Goal: Navigation & Orientation: Understand site structure

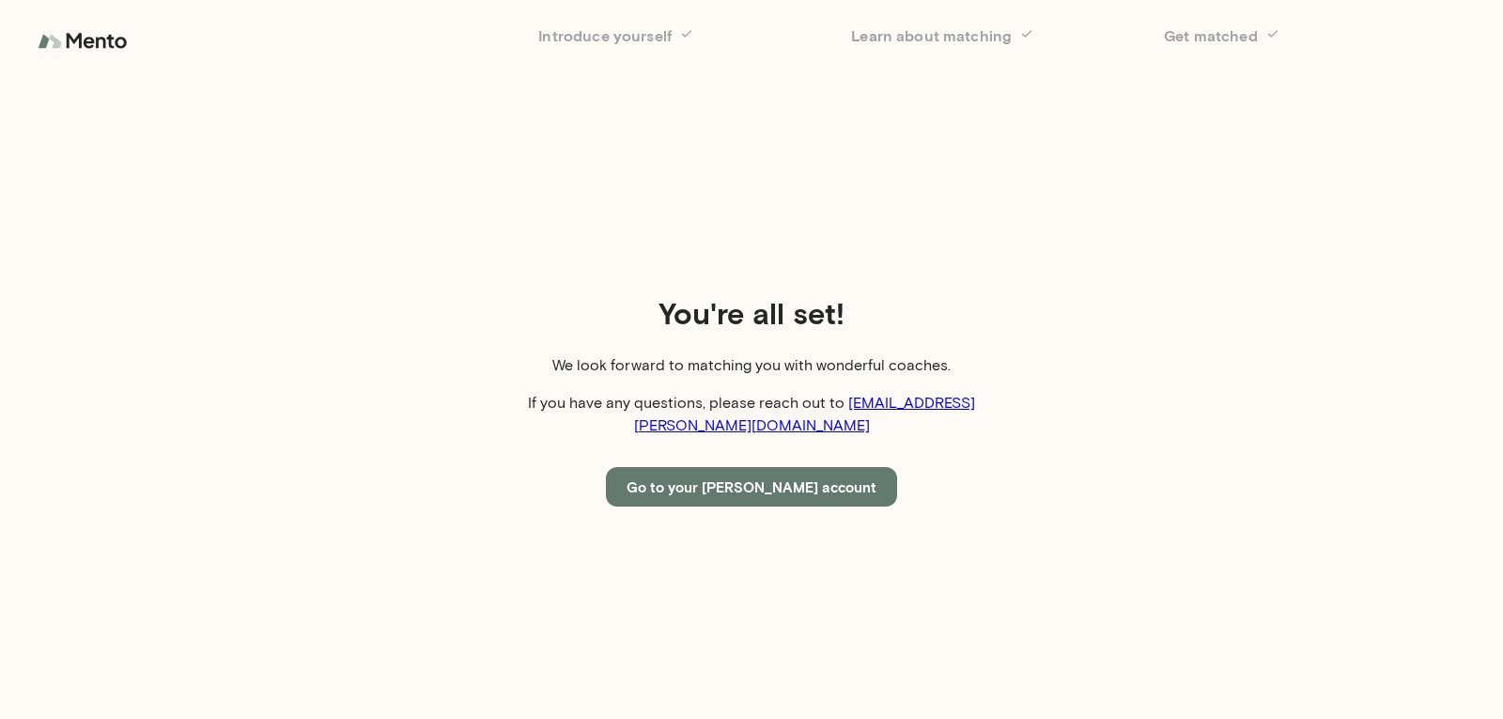
click at [814, 467] on button "Go to your [PERSON_NAME] account" at bounding box center [751, 486] width 291 height 39
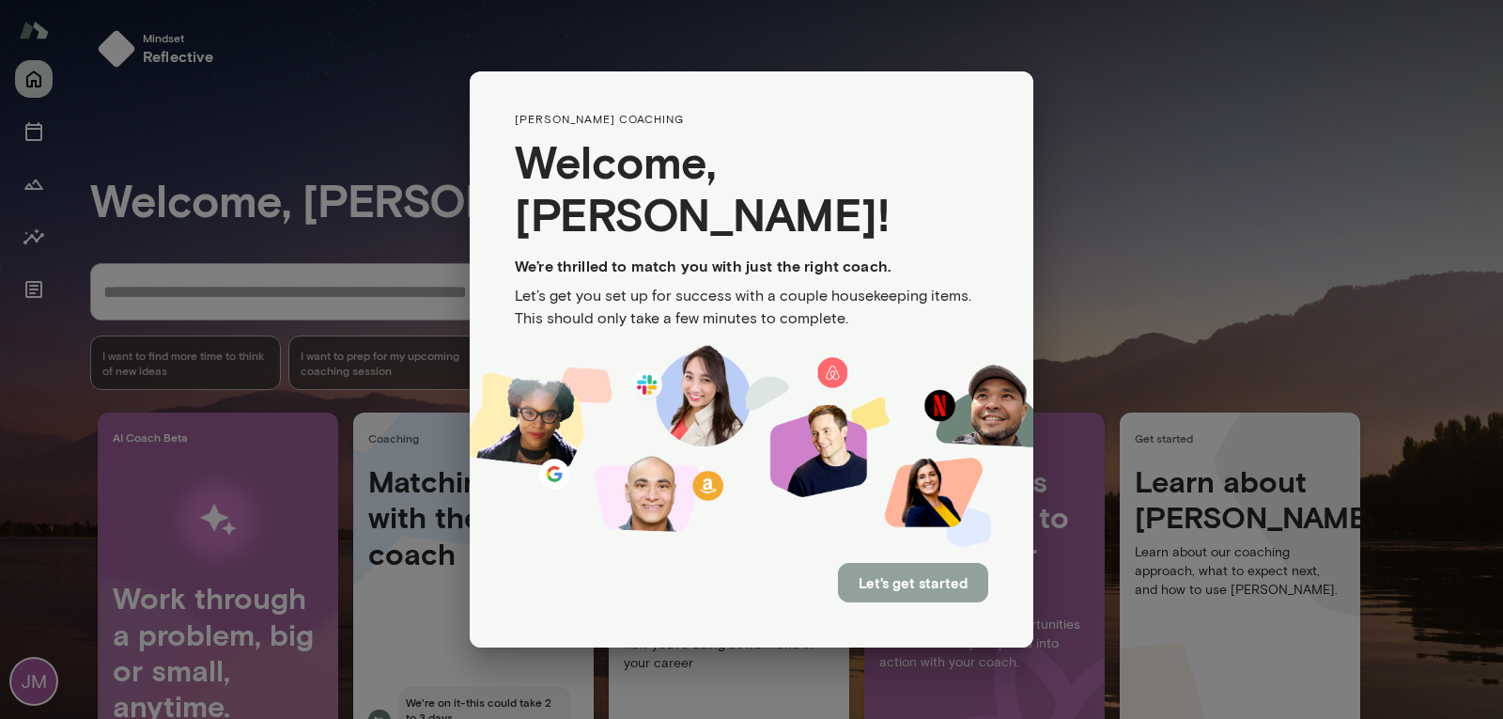
click at [897, 563] on button "Let's get started" at bounding box center [913, 582] width 150 height 39
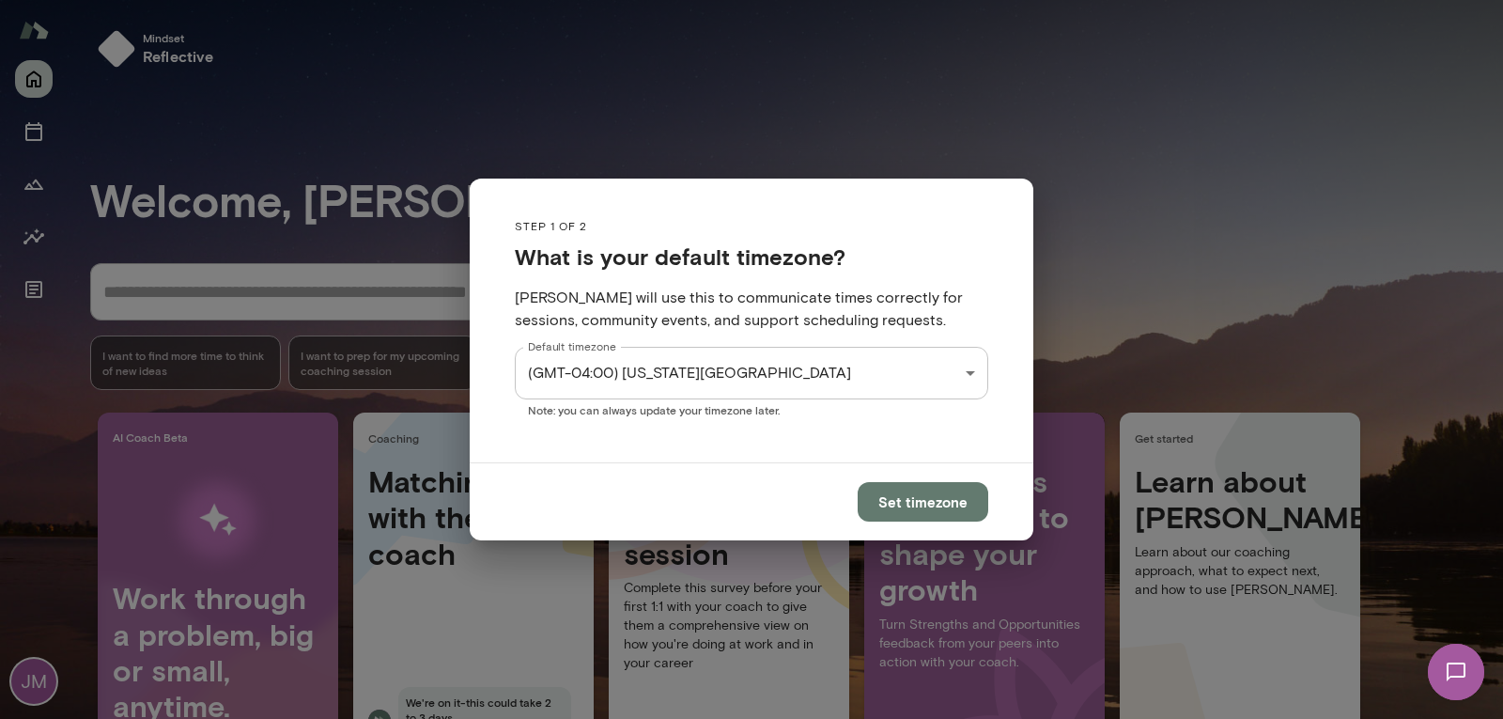
click at [859, 0] on div "JM Mindset reflective Welcome, [PERSON_NAME] * ​ ​ I want to find more time to …" at bounding box center [751, 0] width 1503 height 0
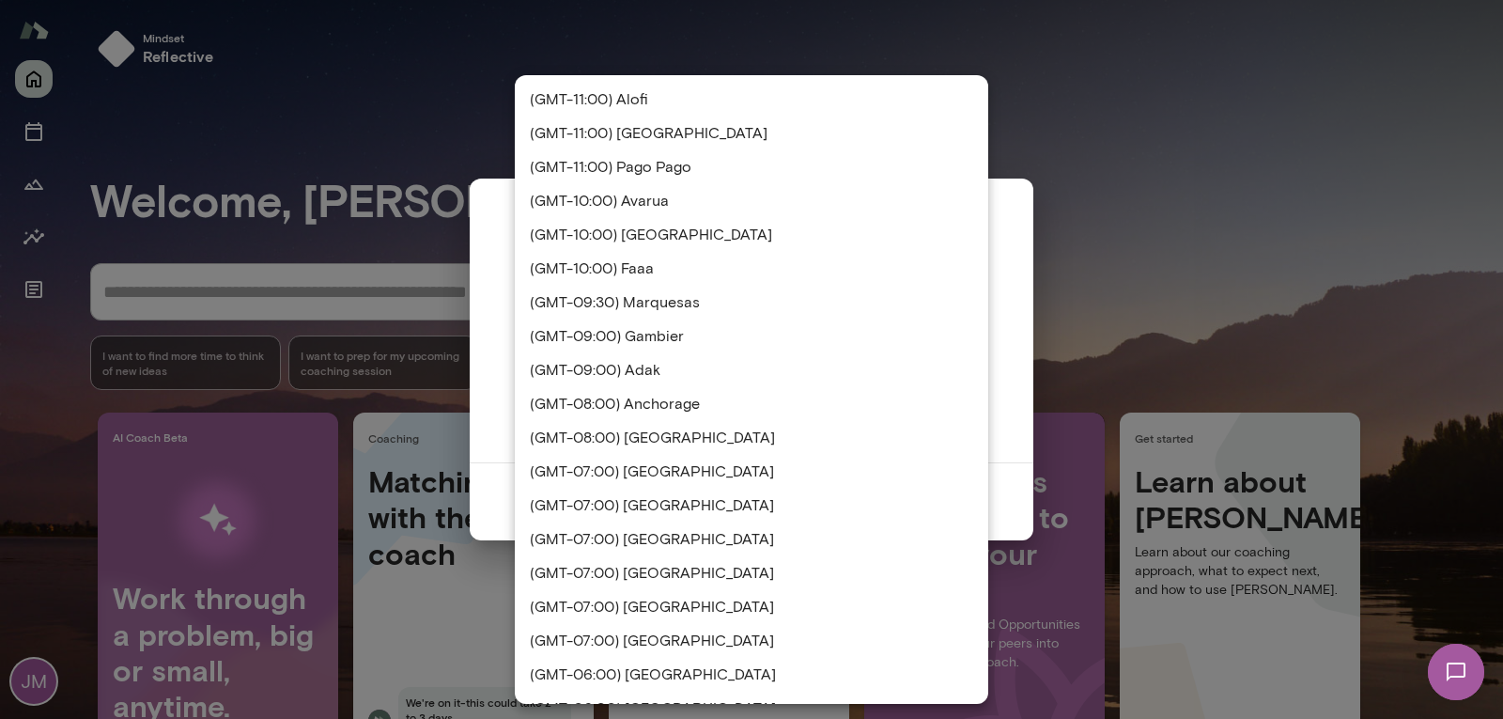
scroll to position [2078, 0]
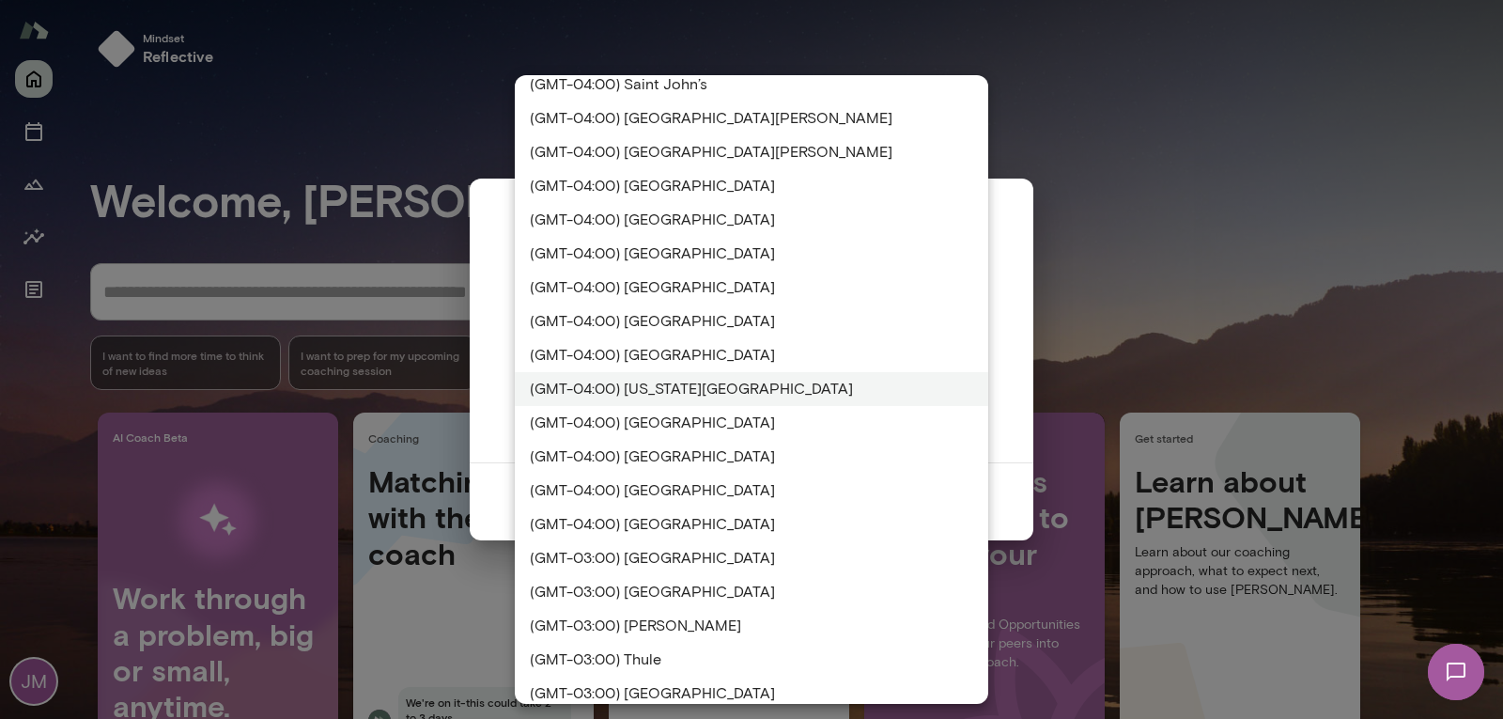
click at [857, 382] on li "(GMT-04:00) [US_STATE][GEOGRAPHIC_DATA]" at bounding box center [752, 389] width 474 height 34
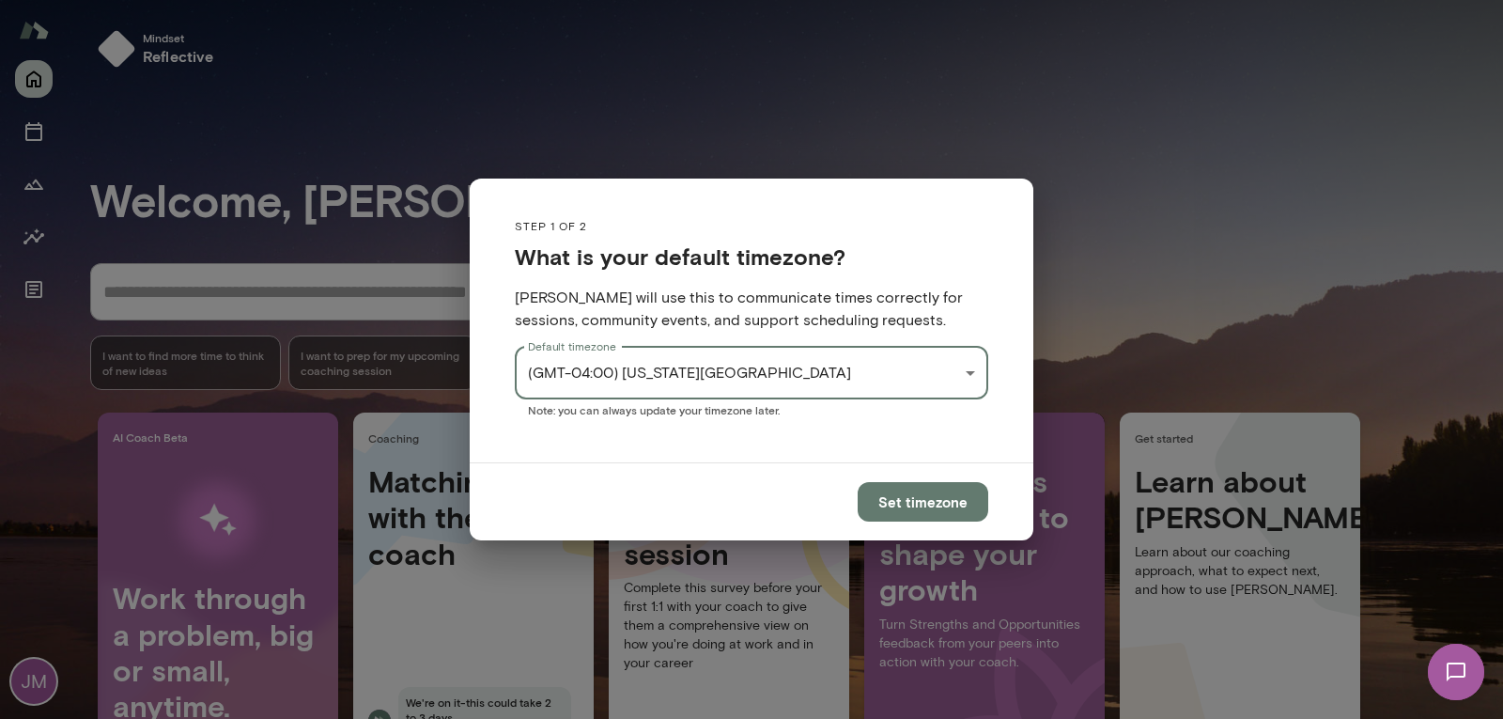
click at [914, 505] on button "Set timezone" at bounding box center [923, 501] width 131 height 39
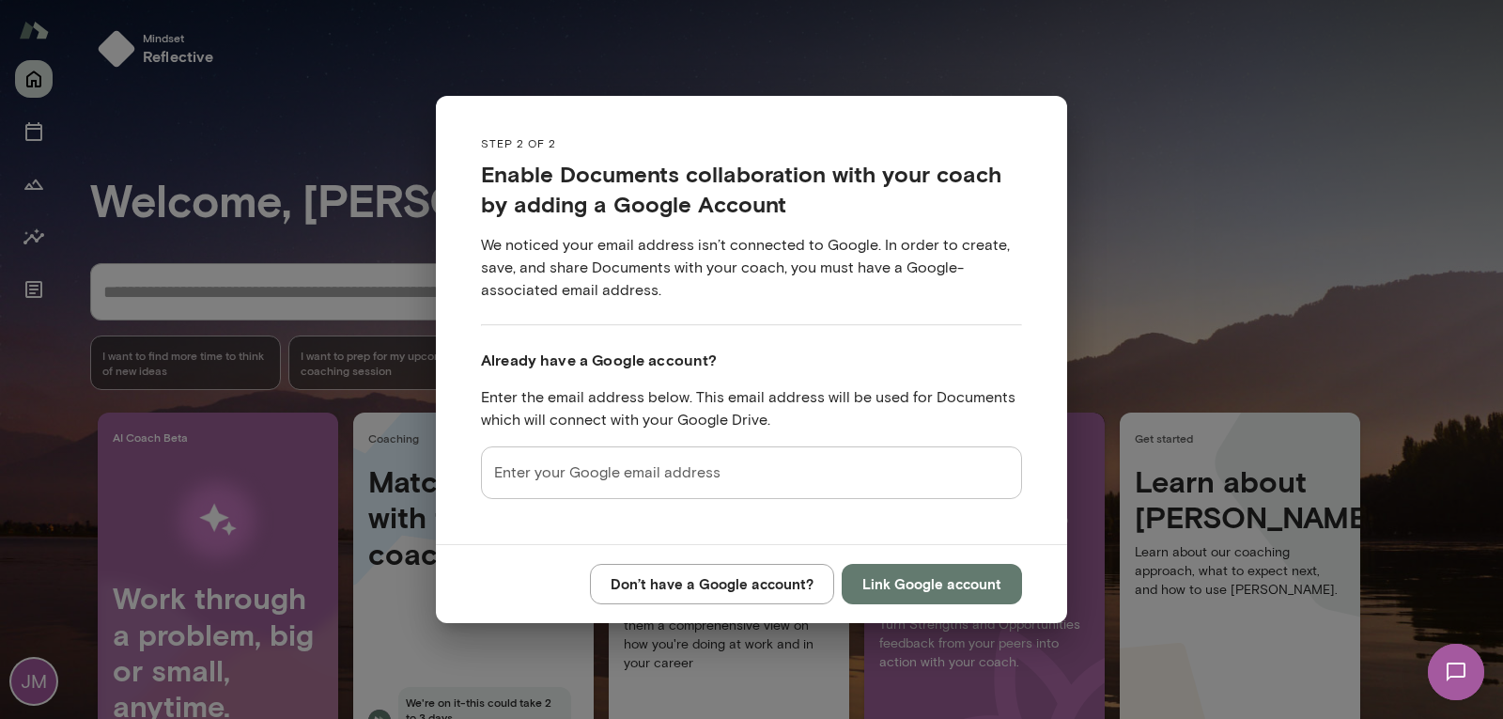
click at [781, 473] on input "Enter your Google email address" at bounding box center [751, 472] width 541 height 53
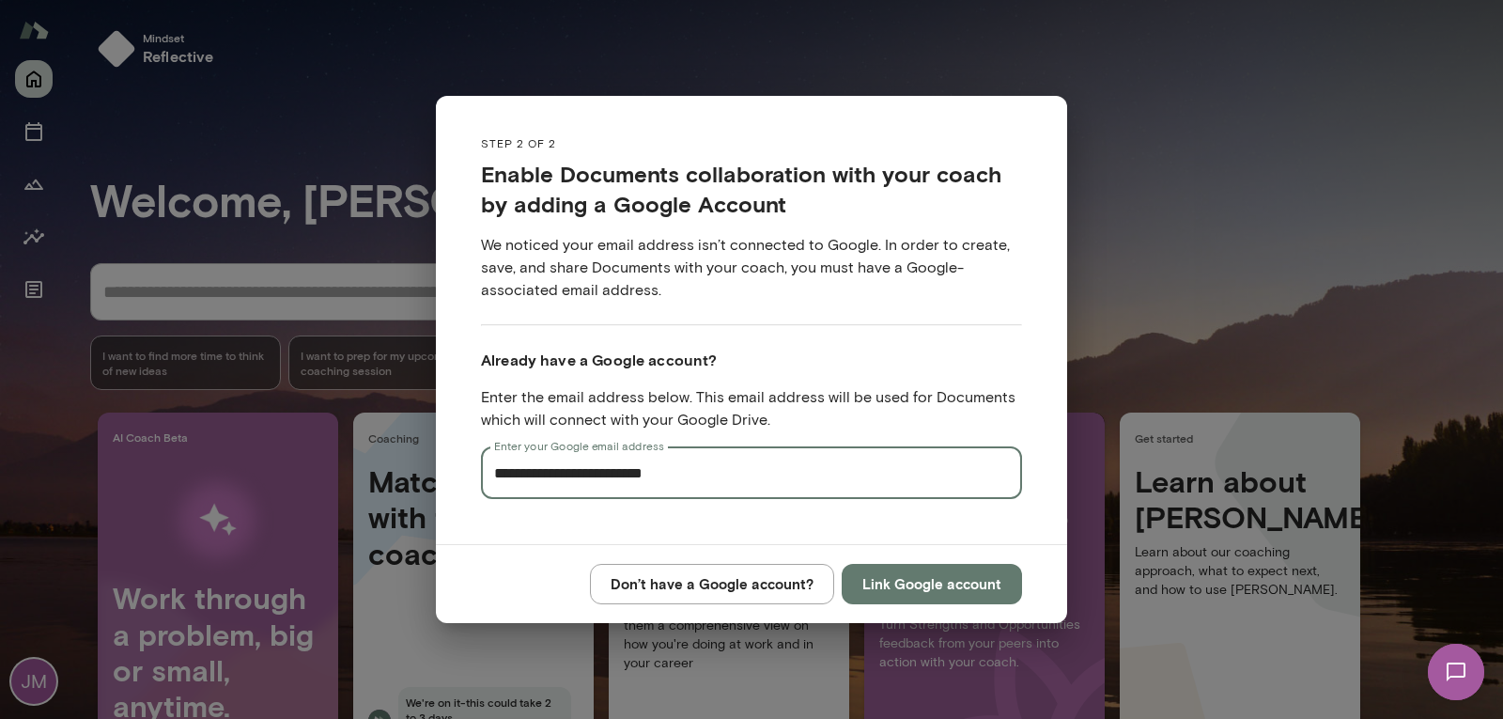
type input "**********"
click at [934, 583] on button "Link Google account" at bounding box center [932, 583] width 180 height 39
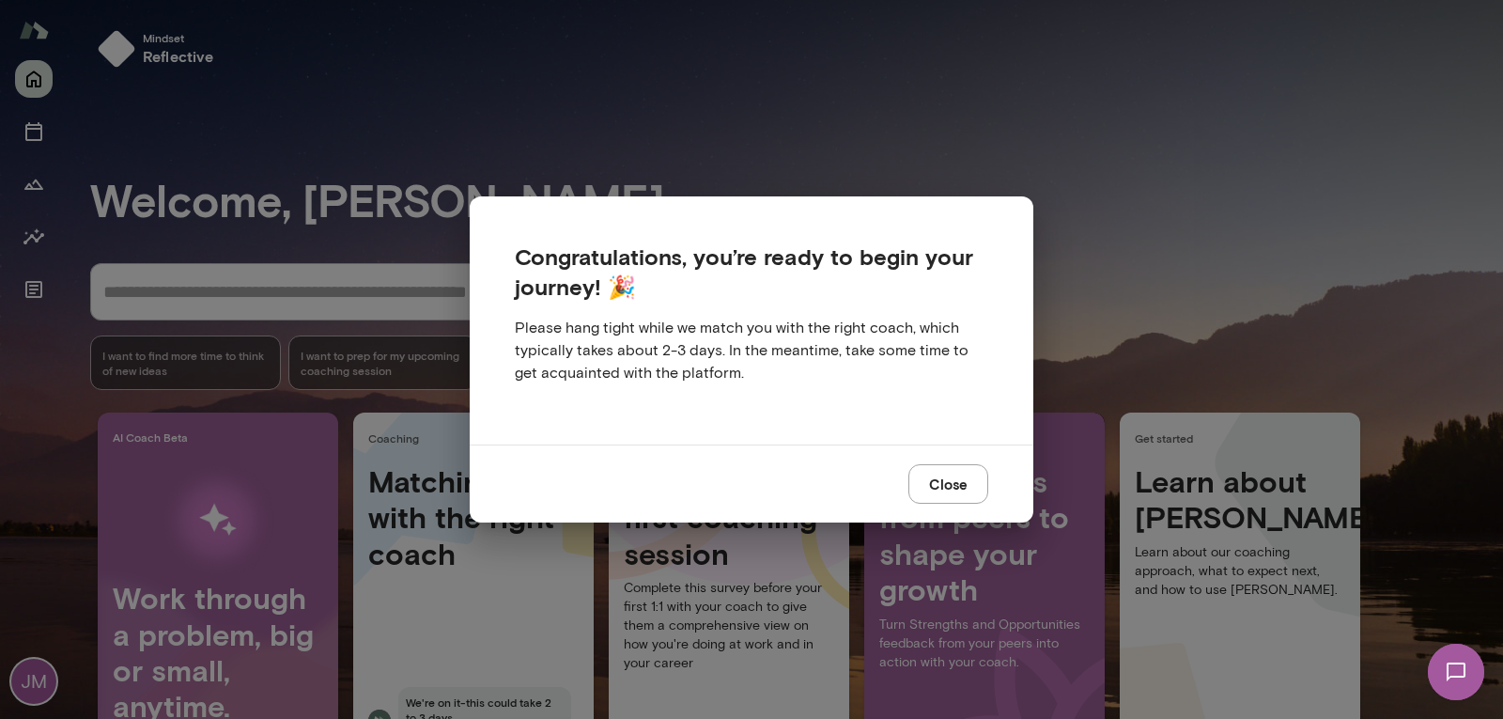
click at [945, 490] on button "Close" at bounding box center [949, 483] width 80 height 39
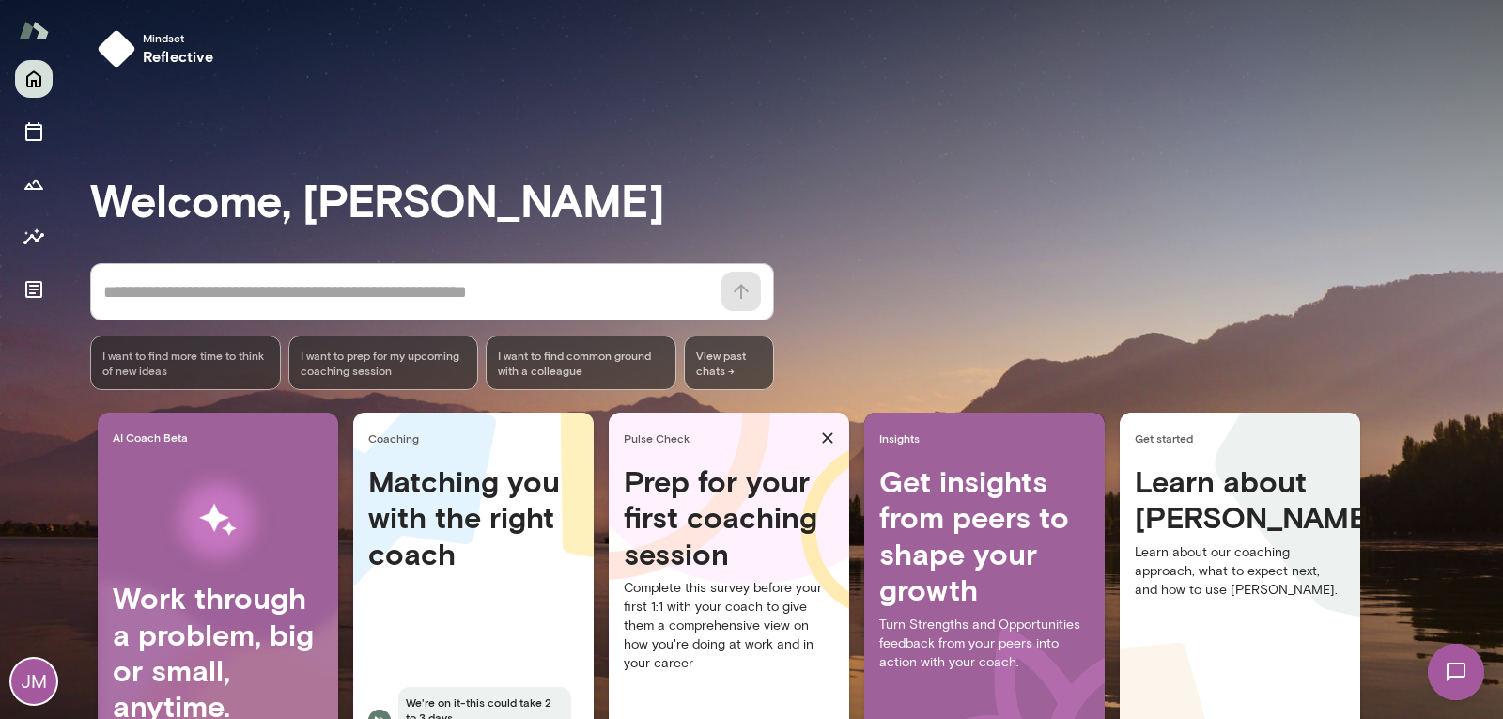
scroll to position [120, 0]
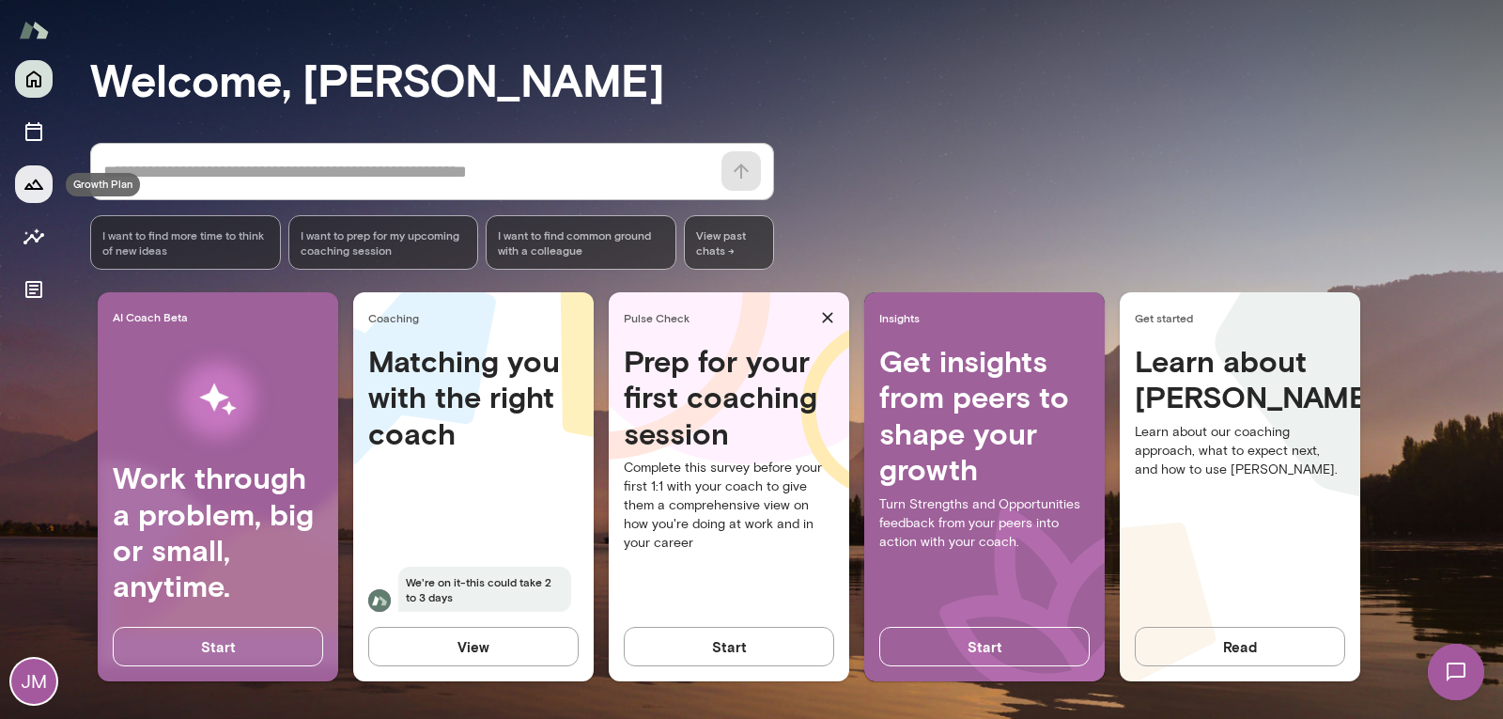
click at [28, 181] on icon "Growth Plan" at bounding box center [34, 184] width 23 height 23
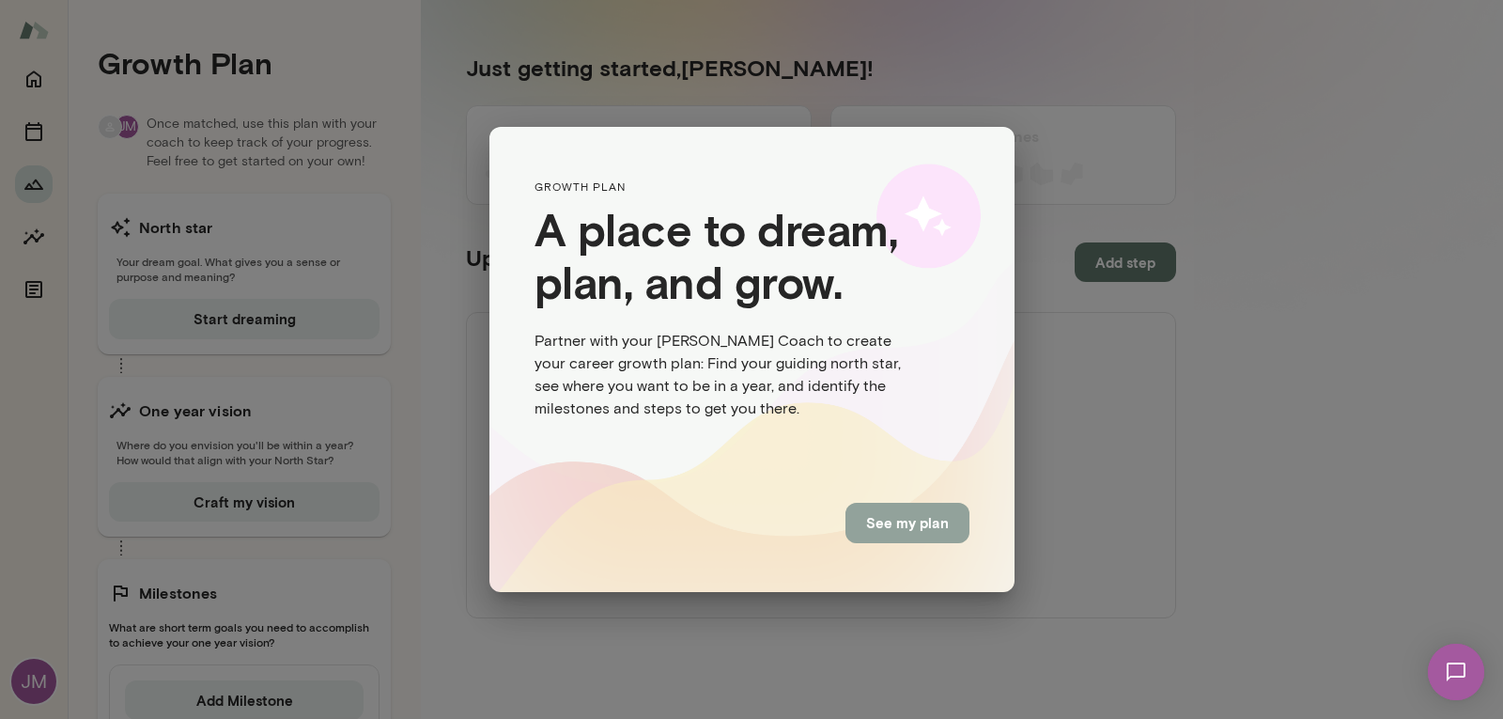
click at [909, 520] on button "See my plan" at bounding box center [908, 522] width 124 height 39
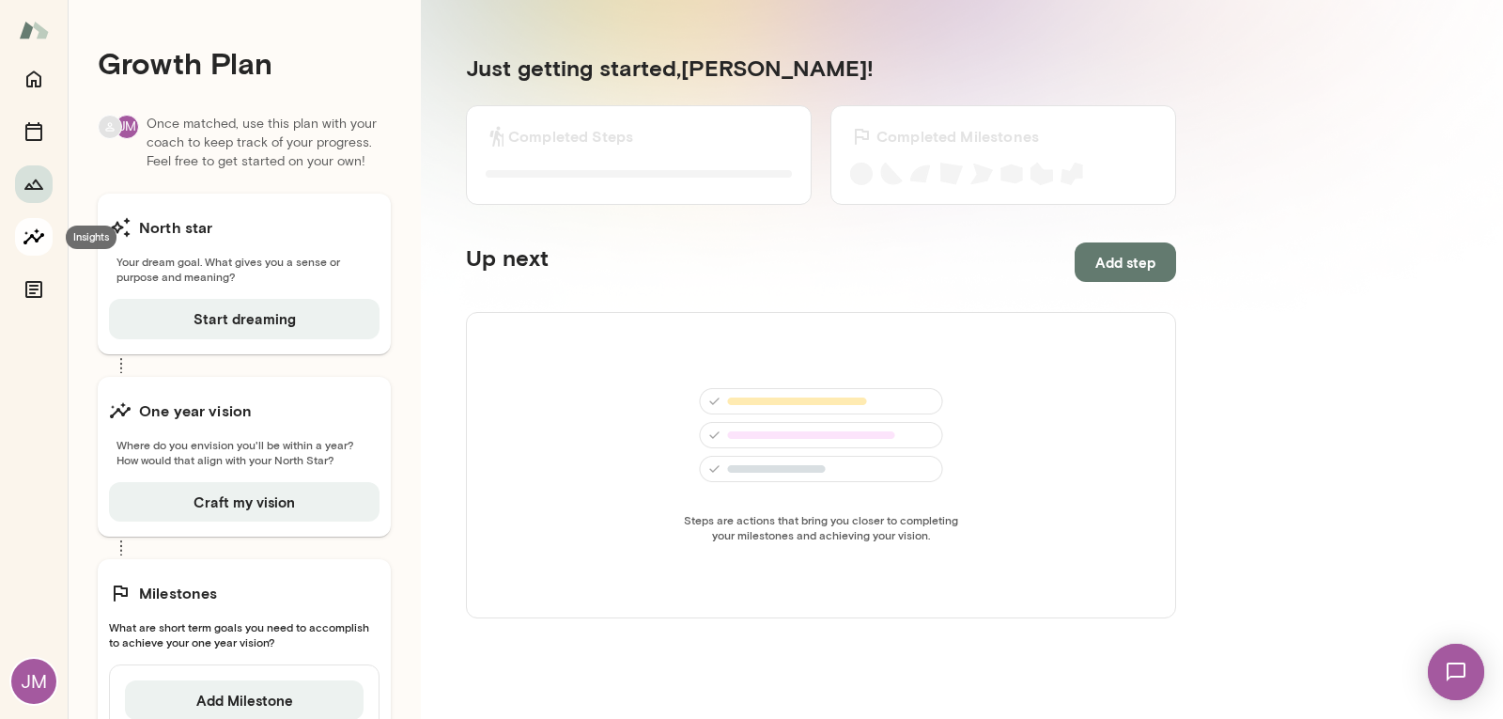
click at [43, 244] on icon "Insights" at bounding box center [34, 236] width 23 height 23
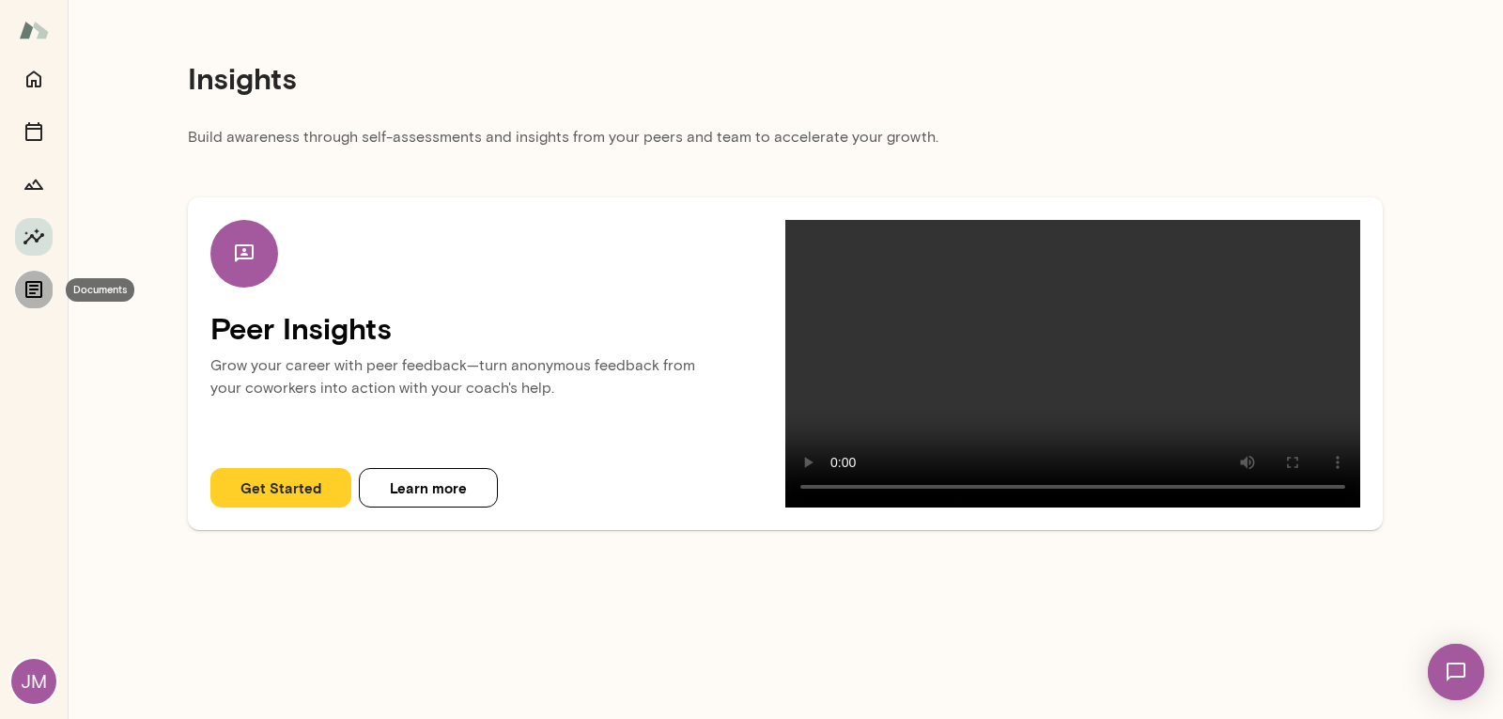
click at [33, 287] on icon "Documents" at bounding box center [33, 289] width 17 height 17
